Goal: Obtain resource: Download file/media

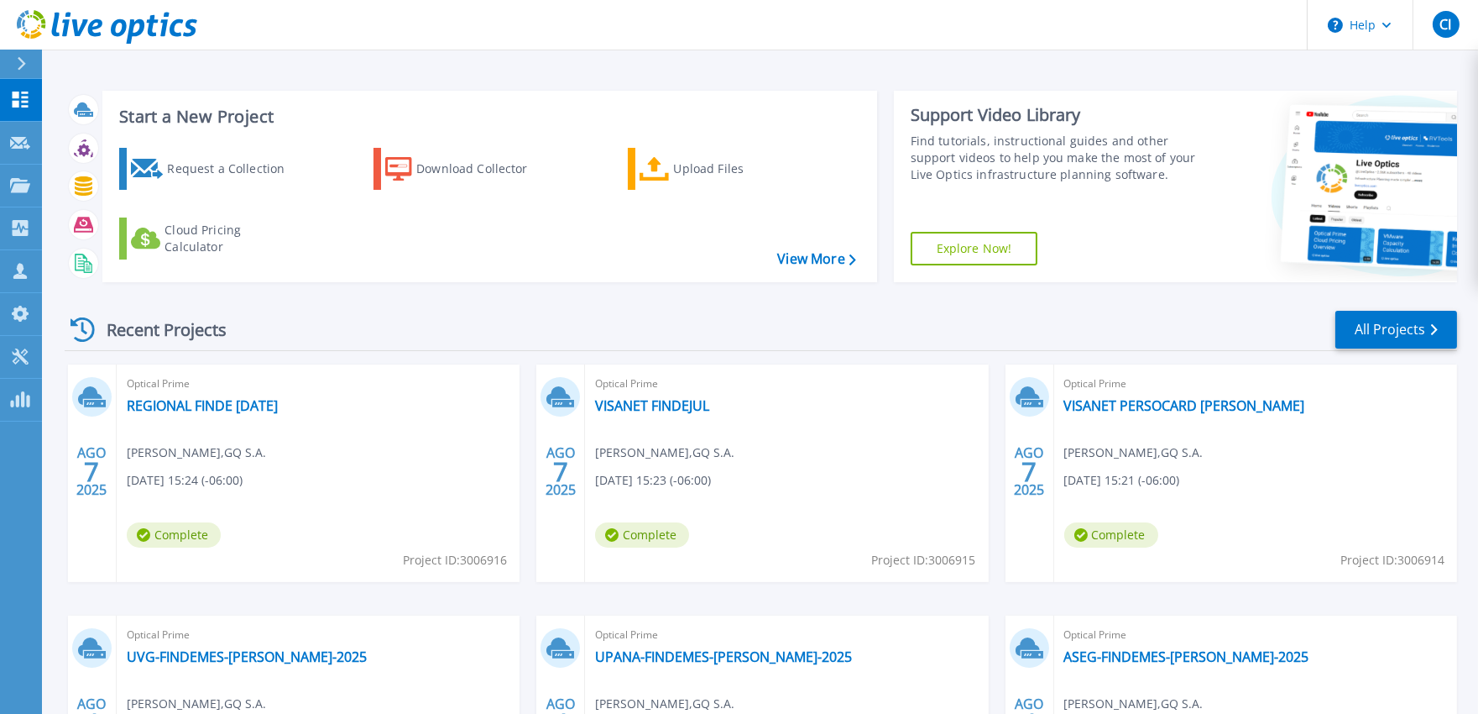
click at [630, 333] on div "Recent Projects All Projects" at bounding box center [761, 330] width 1393 height 42
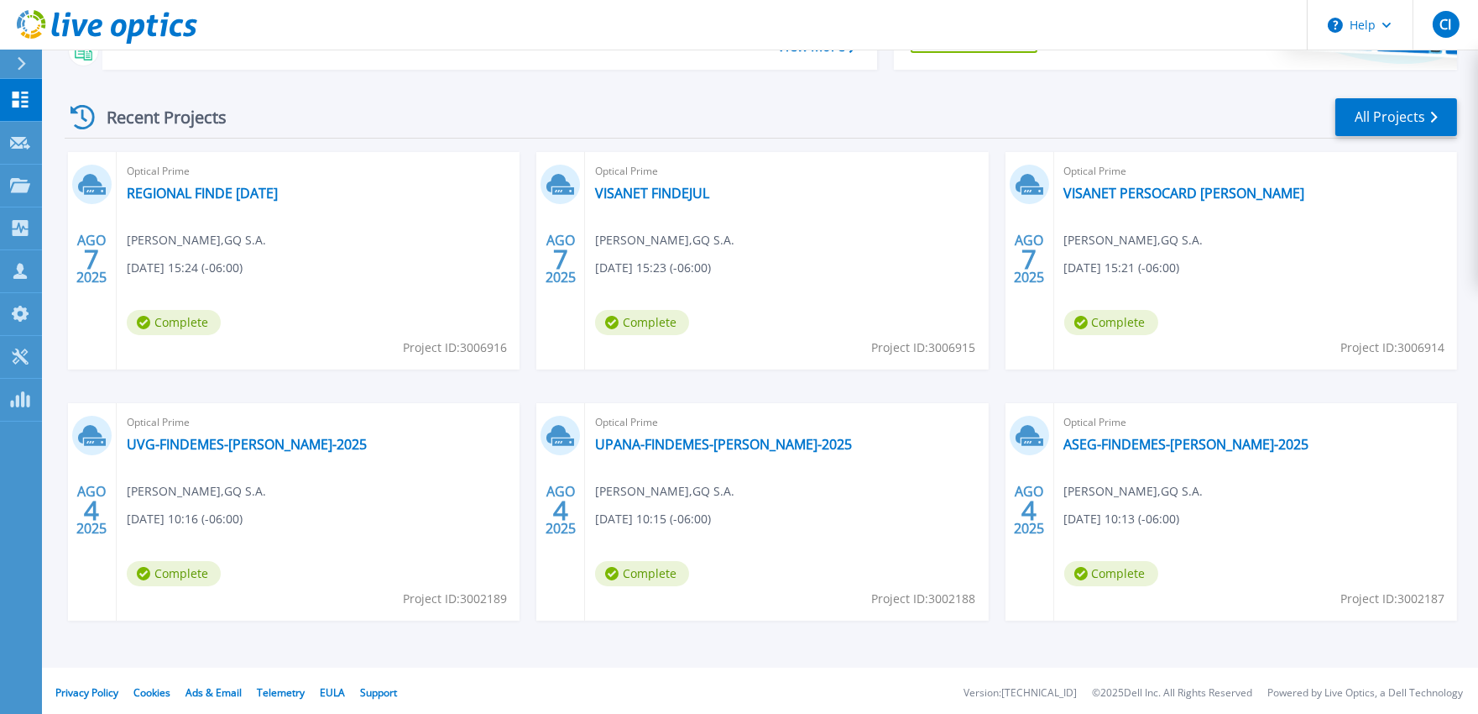
scroll to position [217, 0]
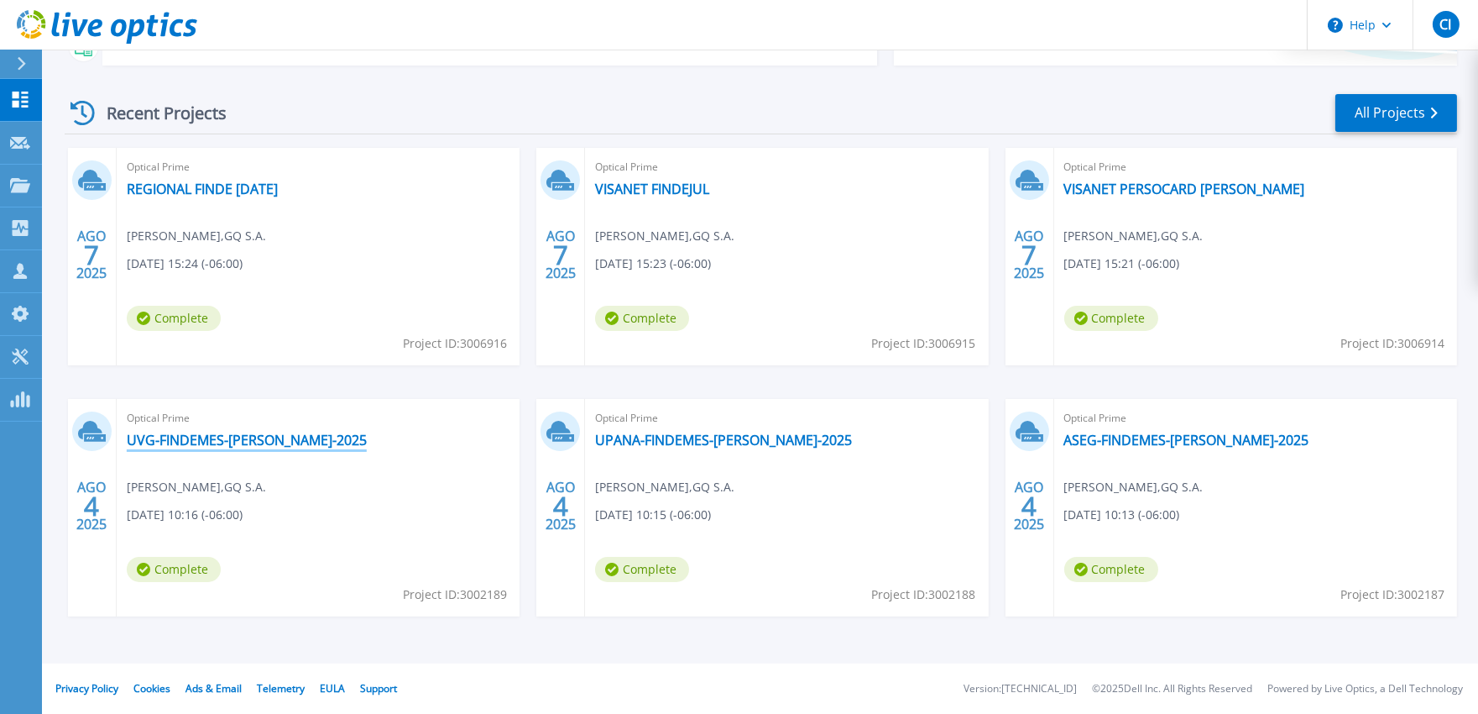
click at [195, 442] on link "UVG-FINDEMES-JULIO-2025" at bounding box center [247, 440] width 240 height 17
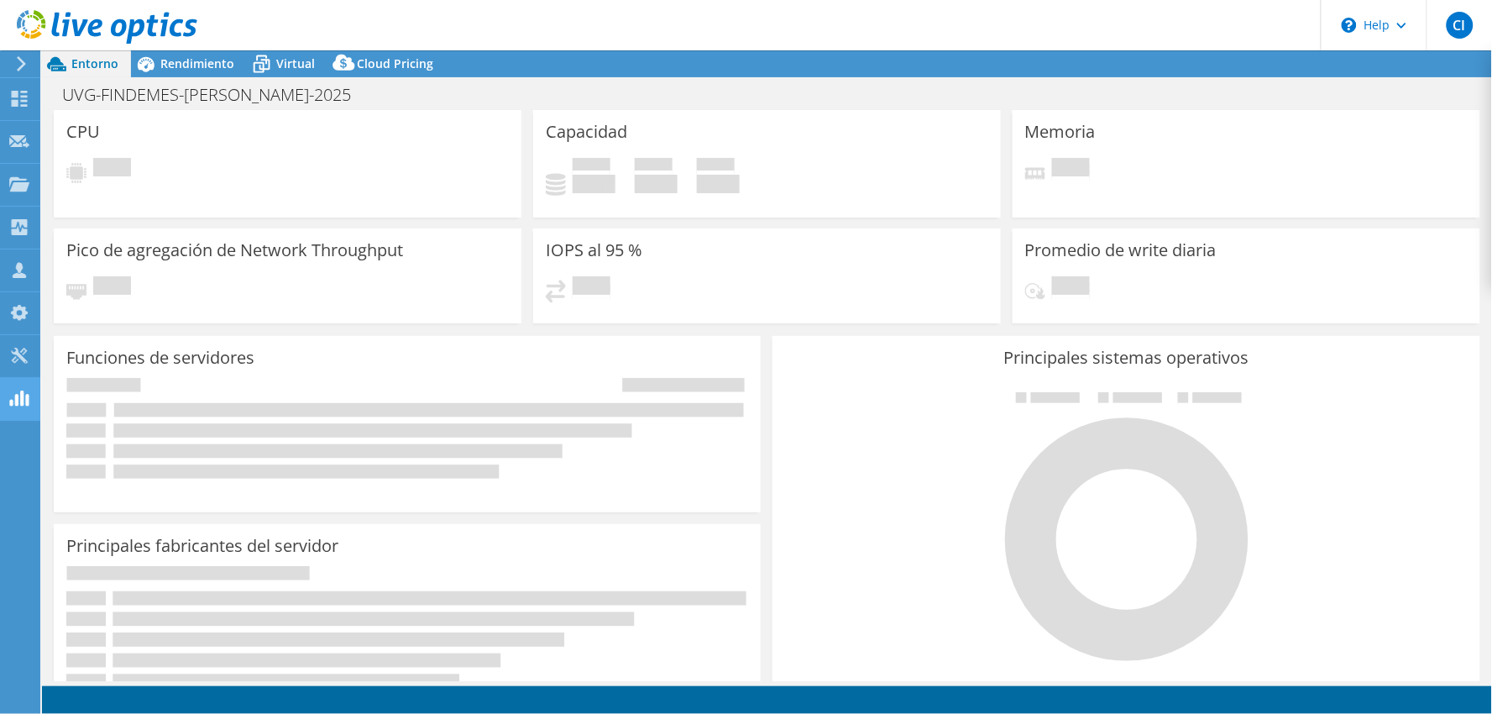
select select "USD"
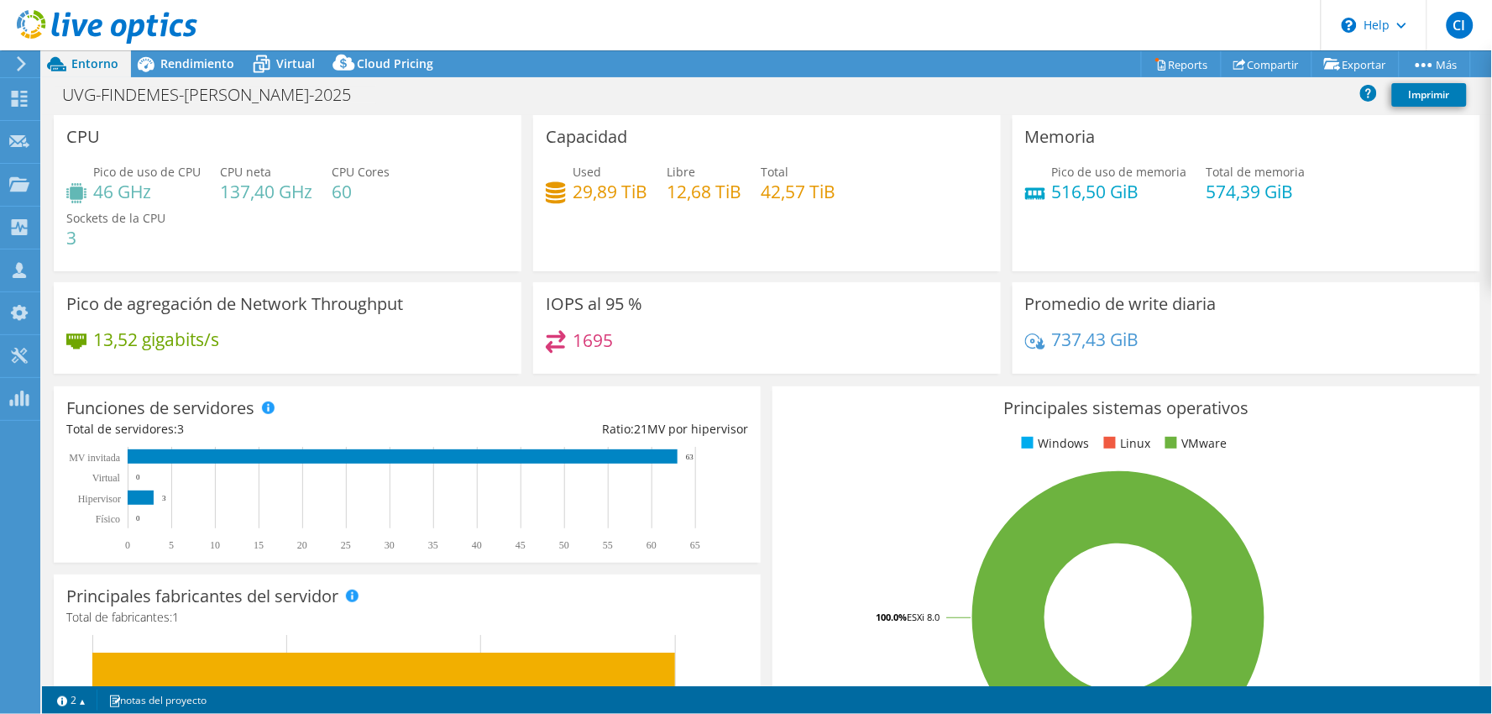
click at [789, 242] on div "Capacidad Used 29,89 TiB Libre 12,68 TiB Total 42,57 TiB" at bounding box center [767, 193] width 468 height 156
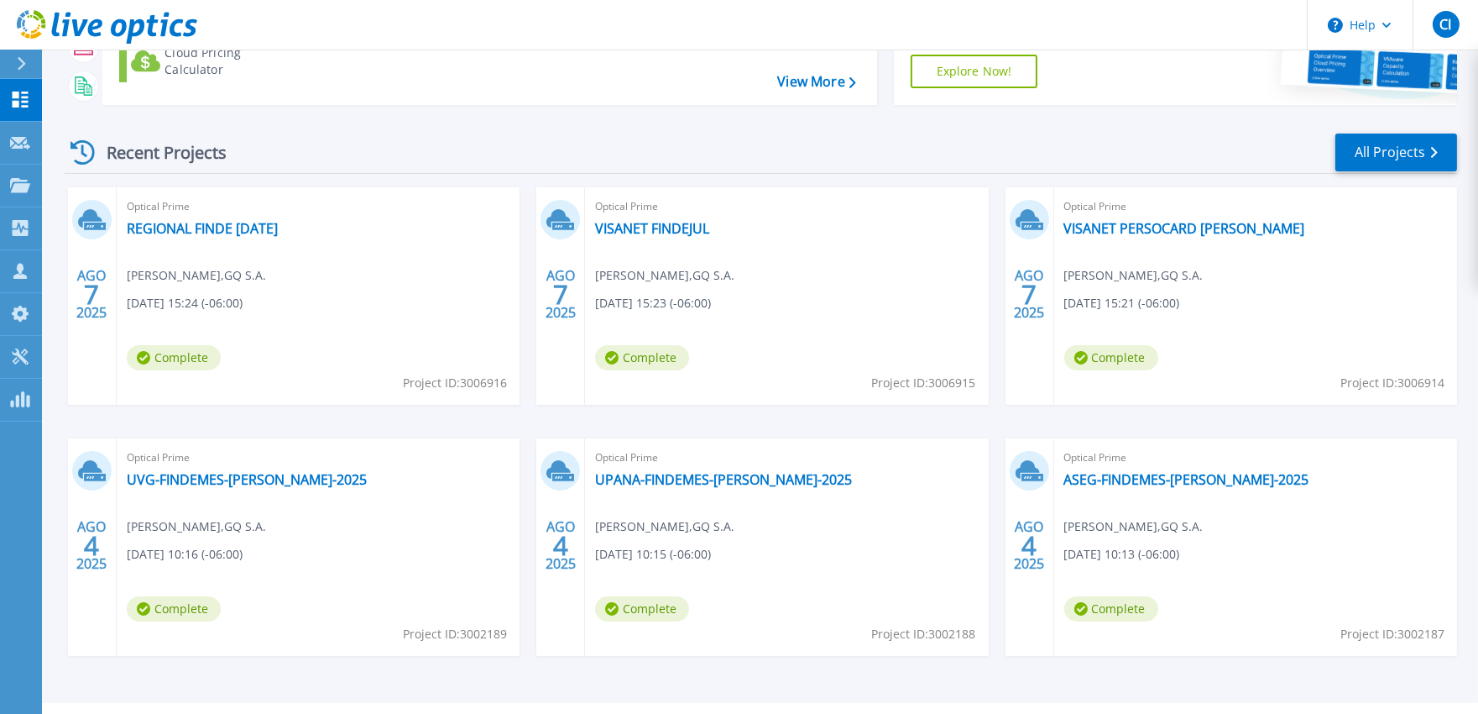
scroll to position [217, 0]
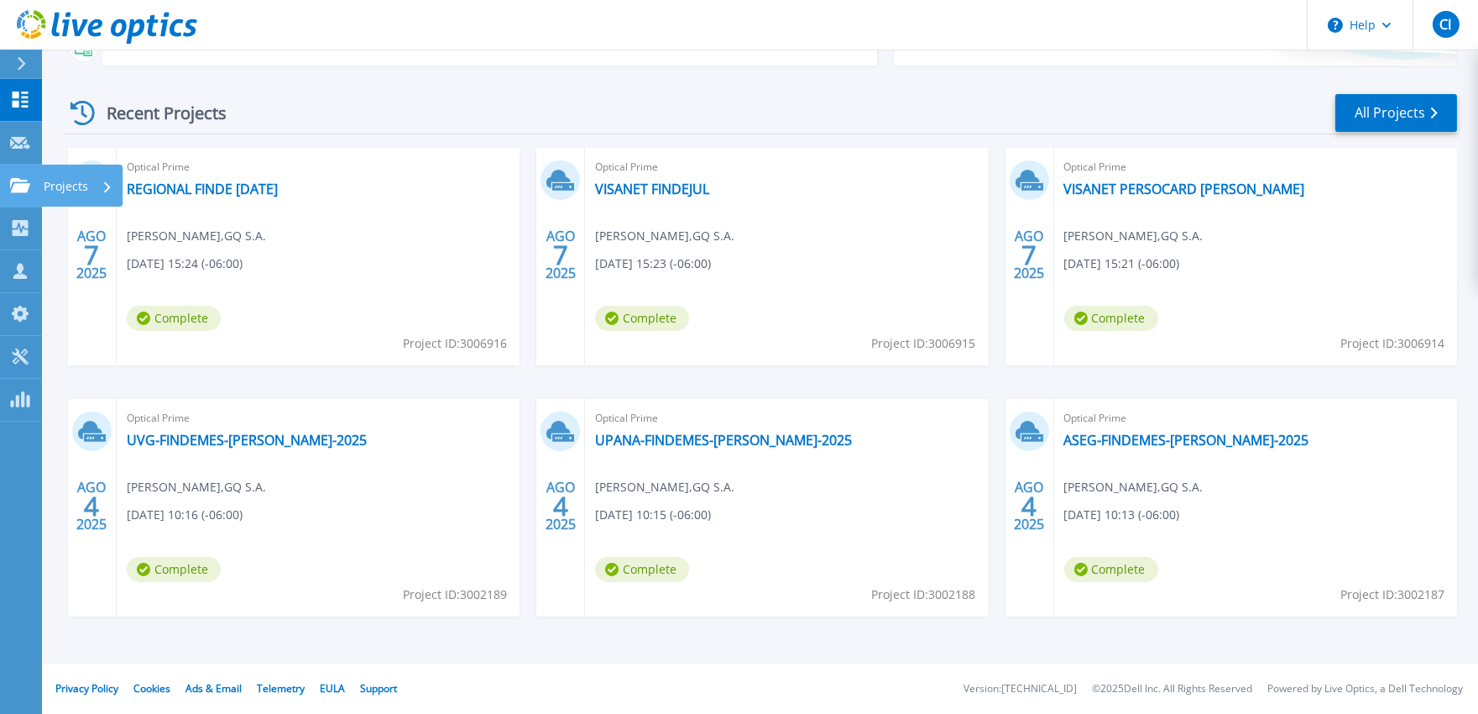
click at [39, 183] on link "Projects Projects" at bounding box center [21, 186] width 42 height 43
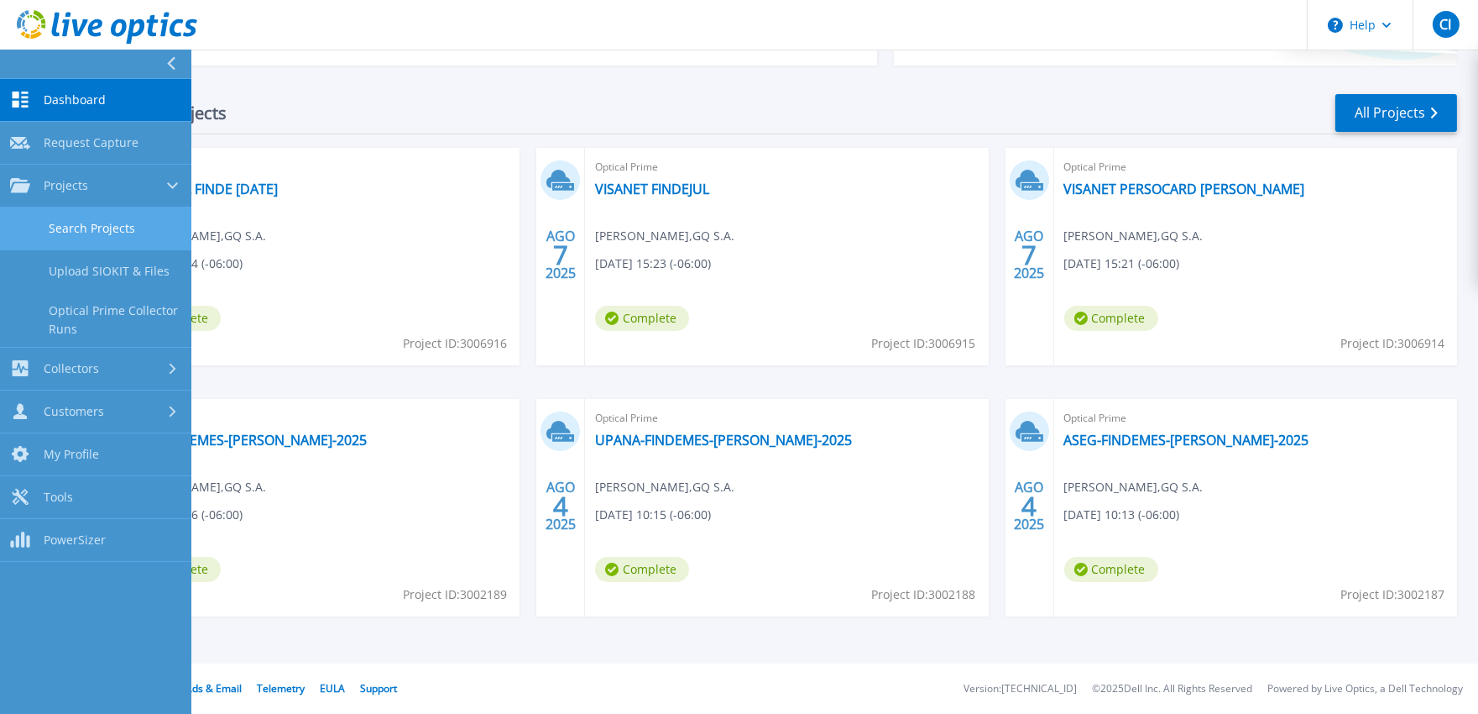
click at [134, 228] on link "Search Projects" at bounding box center [95, 228] width 191 height 43
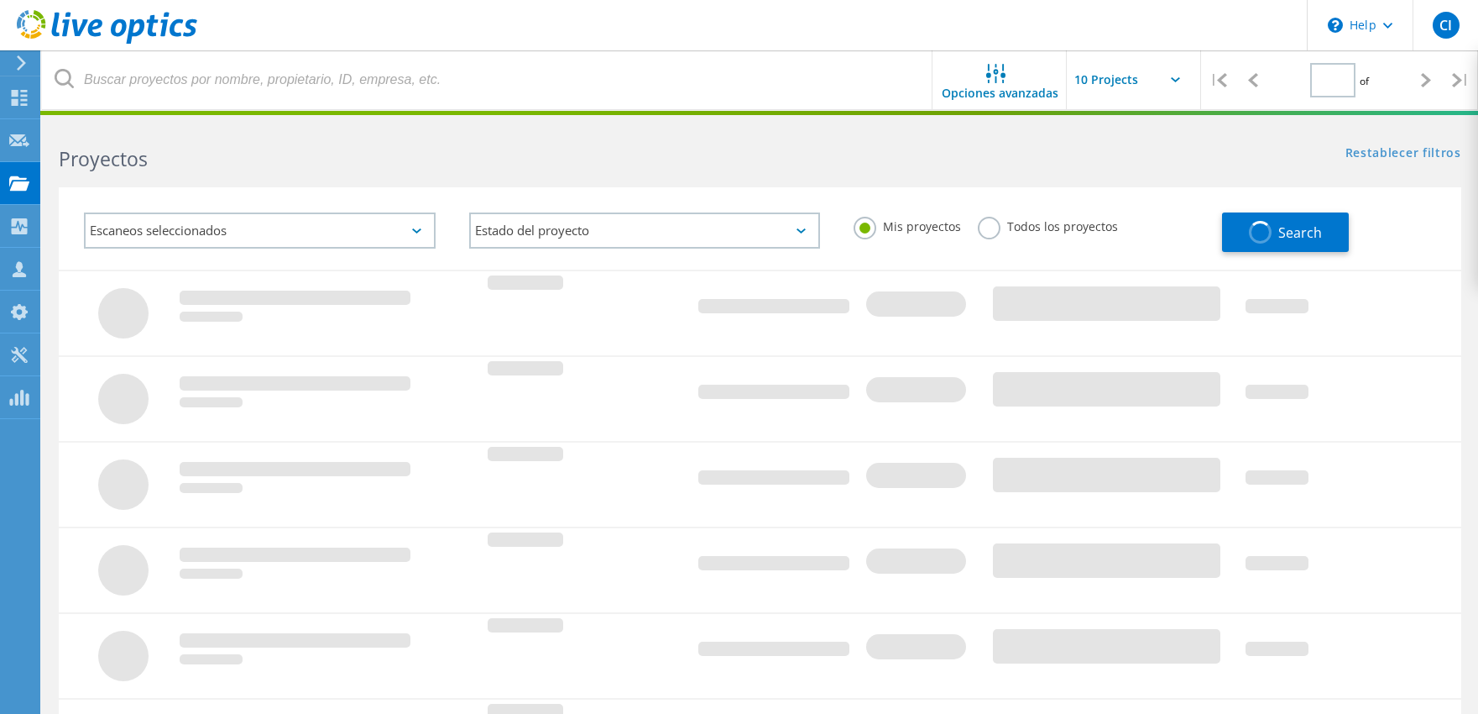
type input "1"
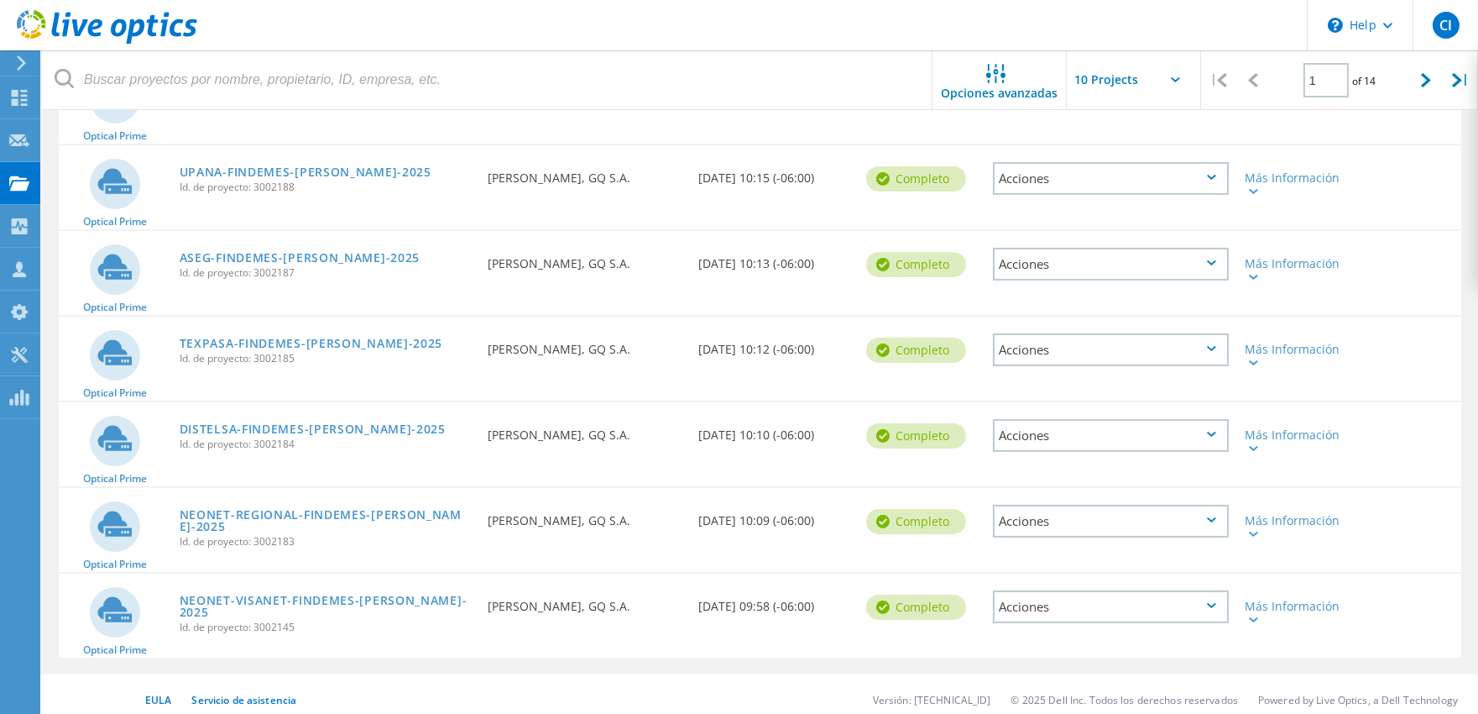
scroll to position [508, 0]
click at [340, 422] on link "DISTELSA-FINDEMES-JULIO-2025" at bounding box center [313, 428] width 266 height 12
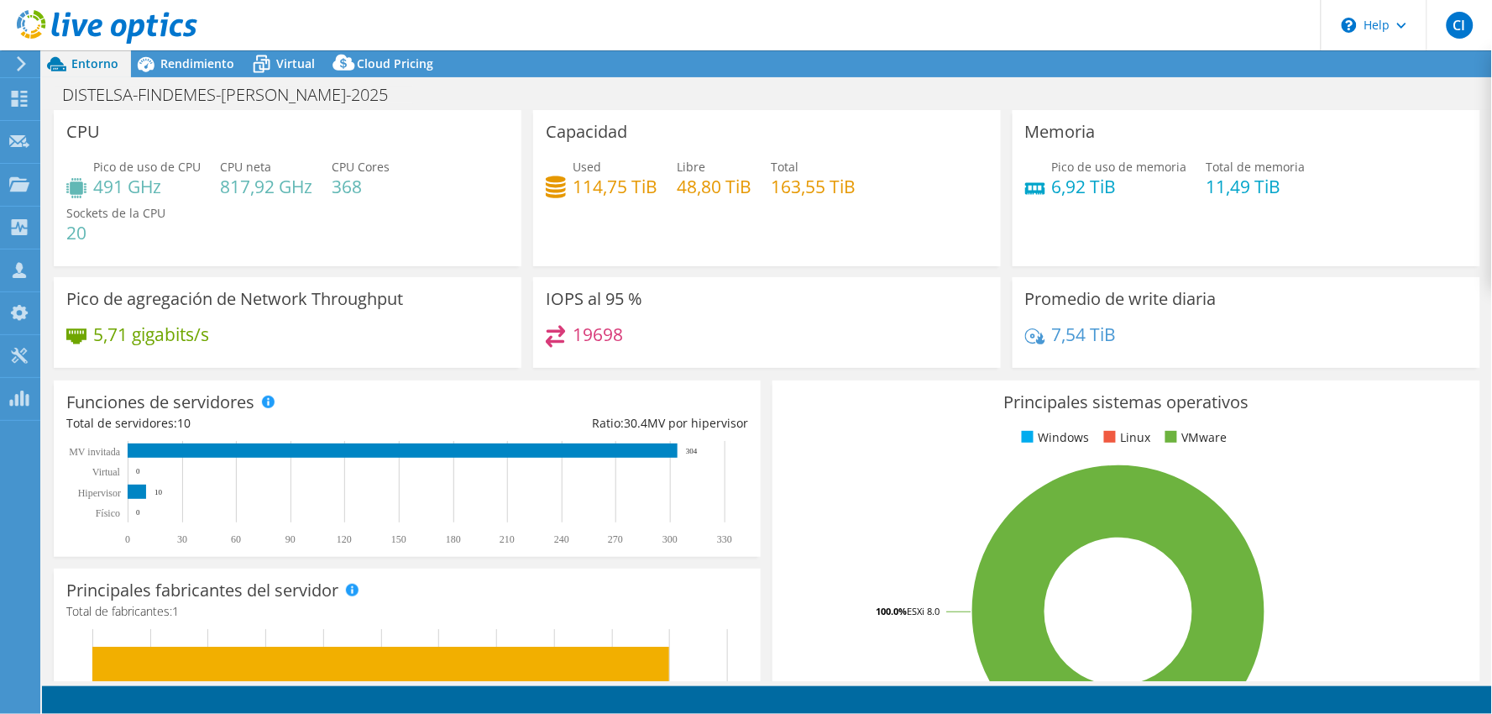
select select "USD"
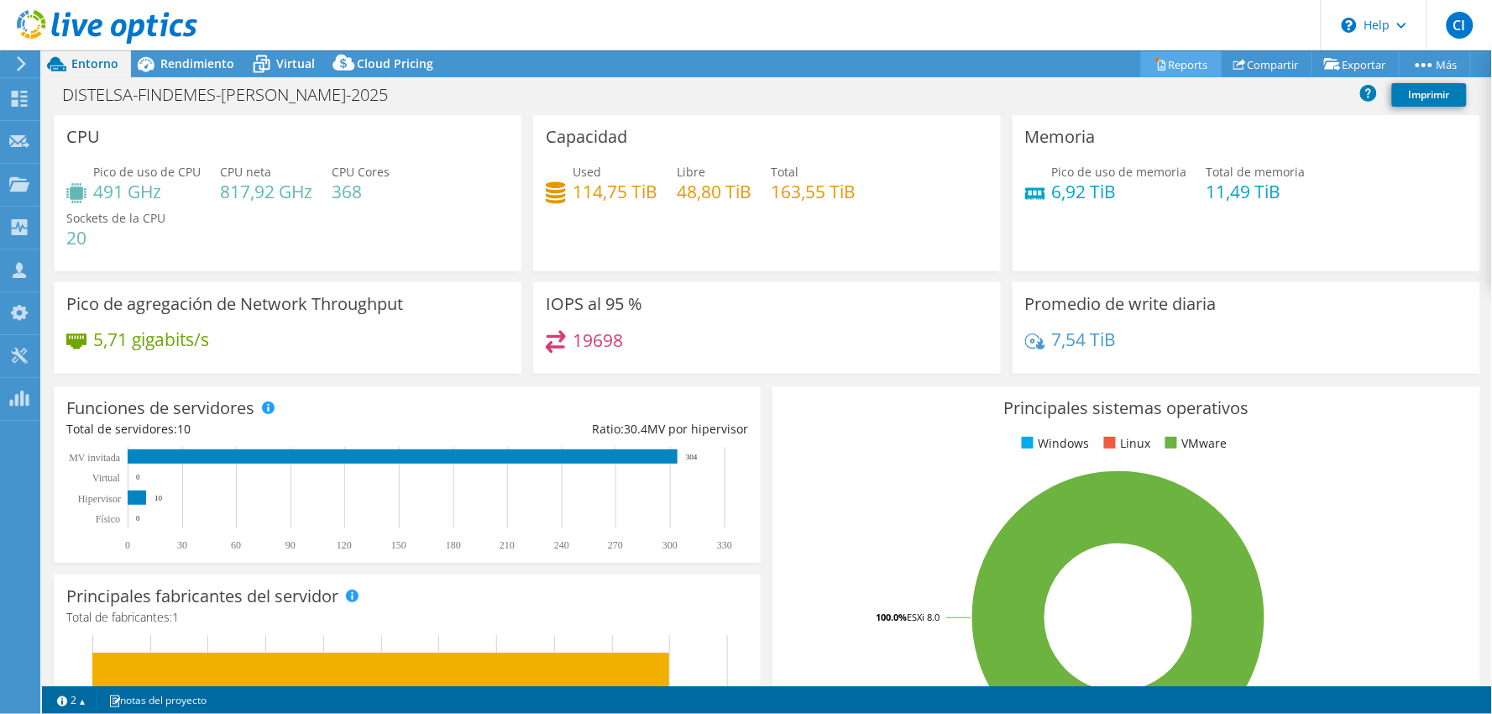
click at [1185, 63] on link "Reports" at bounding box center [1181, 64] width 81 height 26
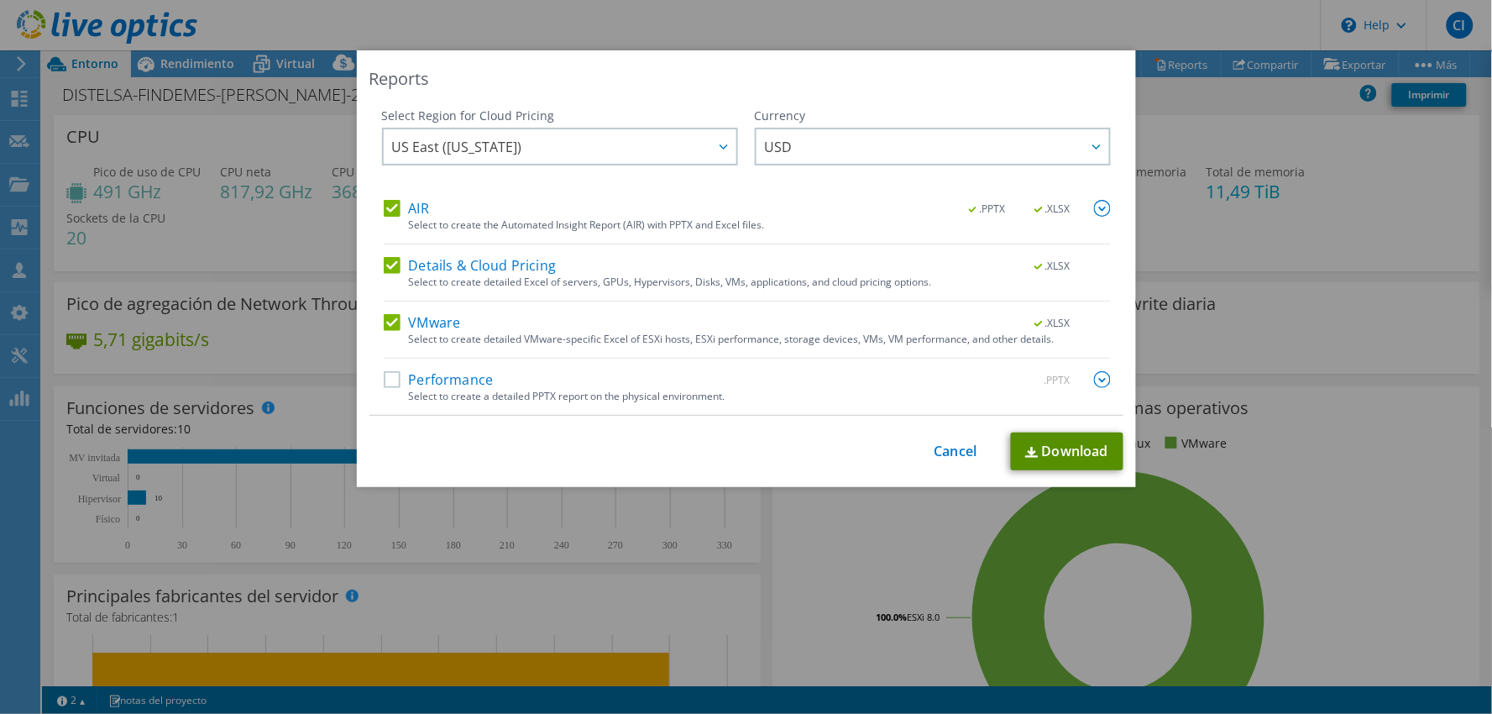
click at [1041, 462] on link "Download" at bounding box center [1067, 451] width 112 height 38
click at [916, 459] on div "This process may take a while, please wait... Cancel Download" at bounding box center [746, 451] width 754 height 38
click at [934, 445] on link "Cancel" at bounding box center [955, 451] width 43 height 16
